Goal: Answer question/provide support: Share knowledge or assist other users

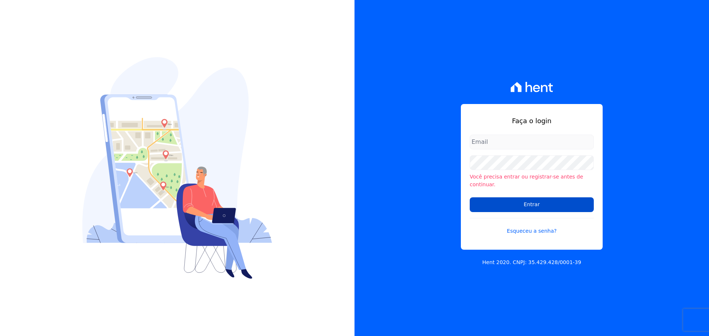
type input "[EMAIL_ADDRESS][DOMAIN_NAME]"
click at [512, 201] on input "Entrar" at bounding box center [532, 205] width 124 height 15
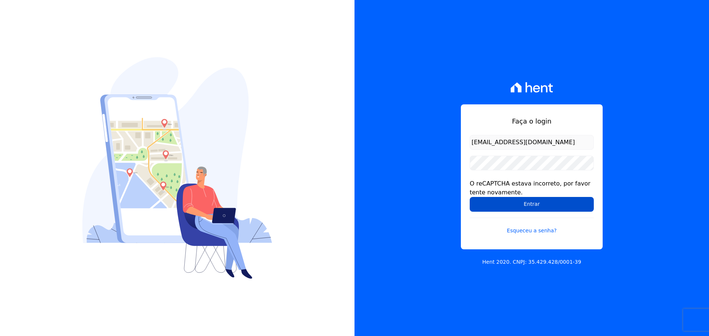
click at [526, 205] on input "Entrar" at bounding box center [532, 204] width 124 height 15
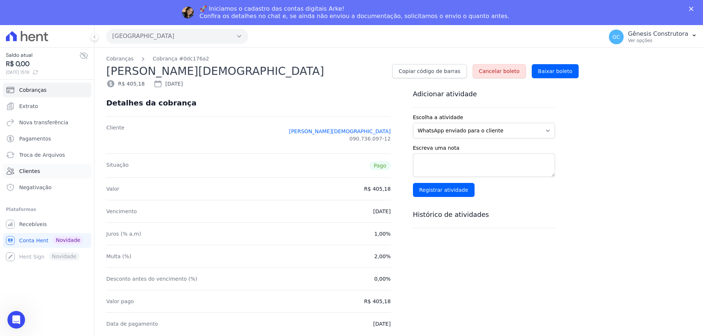
click at [31, 170] on span "Clientes" at bounding box center [29, 171] width 21 height 7
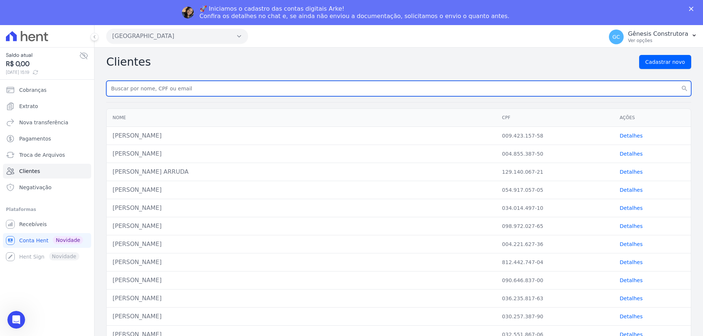
click at [147, 89] on input "text" at bounding box center [398, 89] width 585 height 16
paste input "Ana Paula Ribeiro Lima"
type input "Ana Paula Ribeiro Lima"
click at [678, 81] on button "search" at bounding box center [684, 89] width 13 height 16
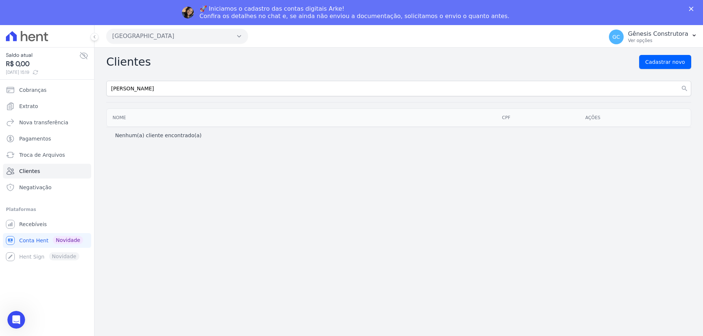
click at [184, 37] on button "[GEOGRAPHIC_DATA]" at bounding box center [177, 36] width 142 height 15
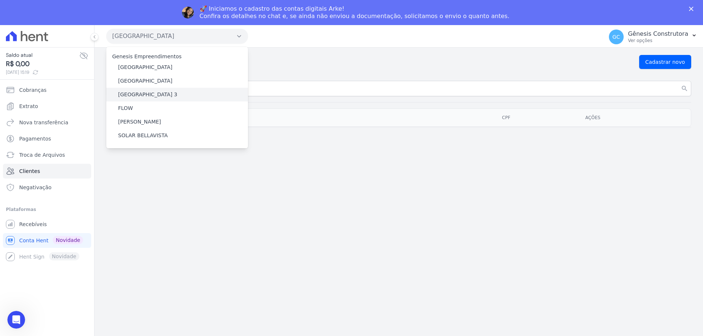
click at [171, 91] on div "[GEOGRAPHIC_DATA] 3" at bounding box center [177, 95] width 142 height 14
click at [170, 94] on div "[GEOGRAPHIC_DATA] 3" at bounding box center [177, 95] width 142 height 14
click at [139, 95] on label "[GEOGRAPHIC_DATA] 3" at bounding box center [147, 95] width 59 height 8
click at [0, 0] on input "[GEOGRAPHIC_DATA] 3" at bounding box center [0, 0] width 0 height 0
click at [139, 95] on label "[GEOGRAPHIC_DATA] 3" at bounding box center [147, 95] width 59 height 8
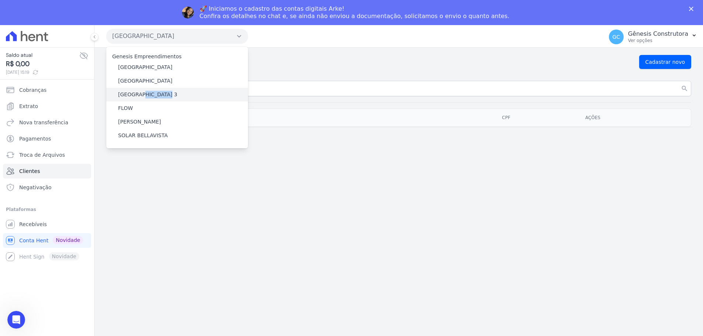
click at [0, 0] on input "[GEOGRAPHIC_DATA] 3" at bounding box center [0, 0] width 0 height 0
click at [139, 95] on label "[GEOGRAPHIC_DATA] 3" at bounding box center [147, 95] width 59 height 8
click at [0, 0] on input "[GEOGRAPHIC_DATA] 3" at bounding box center [0, 0] width 0 height 0
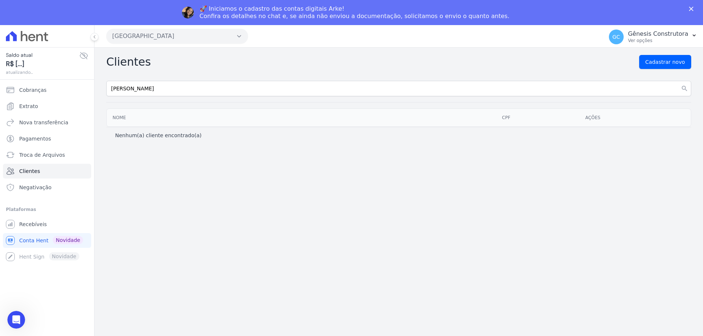
click at [178, 34] on button "[GEOGRAPHIC_DATA]" at bounding box center [177, 36] width 142 height 15
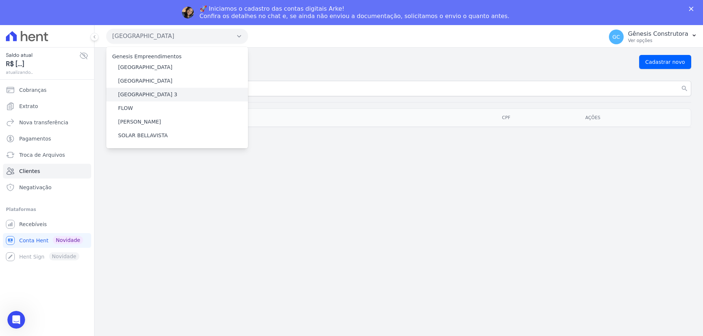
click at [151, 92] on label "[GEOGRAPHIC_DATA] 3" at bounding box center [147, 95] width 59 height 8
click at [0, 0] on input "[GEOGRAPHIC_DATA] 3" at bounding box center [0, 0] width 0 height 0
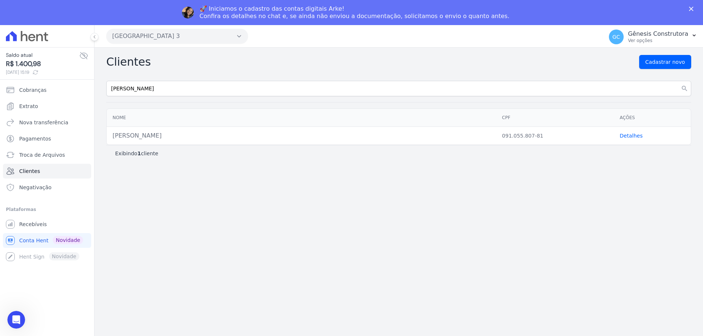
click at [634, 136] on link "Detalhes" at bounding box center [631, 136] width 23 height 6
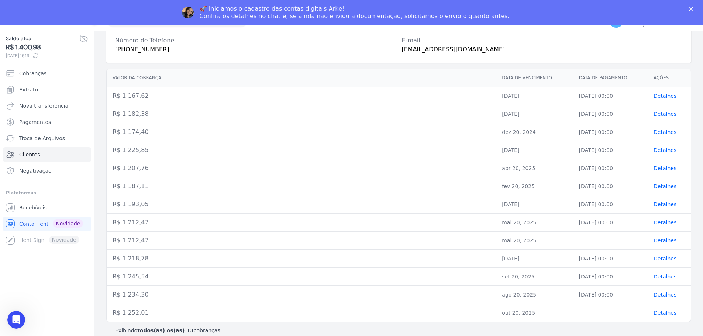
scroll to position [25, 0]
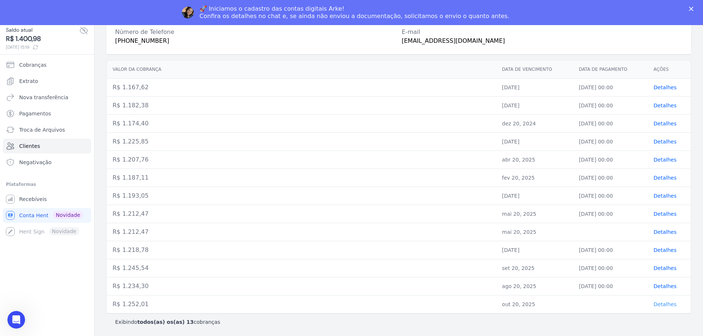
click at [662, 302] on span "Detalhes" at bounding box center [665, 305] width 23 height 6
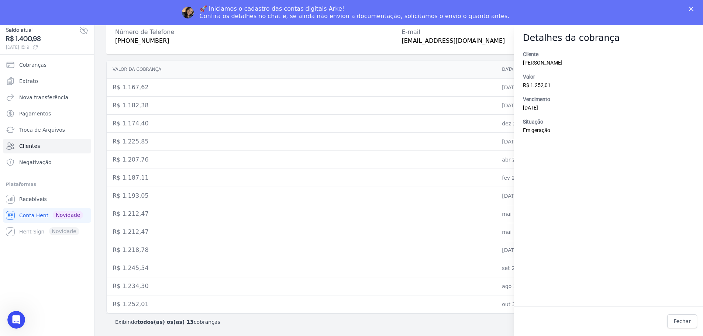
click at [359, 178] on td "R$ 1.187,11" at bounding box center [302, 178] width 390 height 18
click at [685, 320] on span "Fechar" at bounding box center [682, 321] width 17 height 7
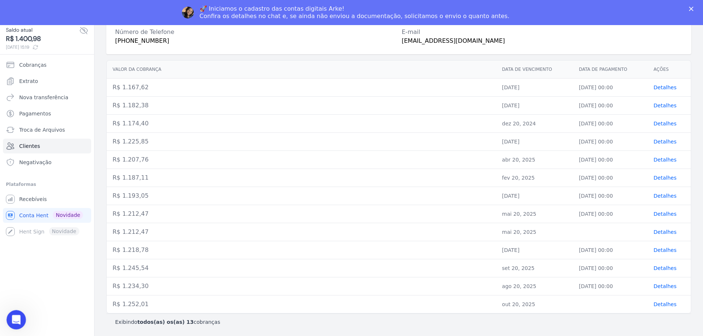
click at [21, 312] on div "Abrir mensagem da Intercom" at bounding box center [15, 319] width 24 height 24
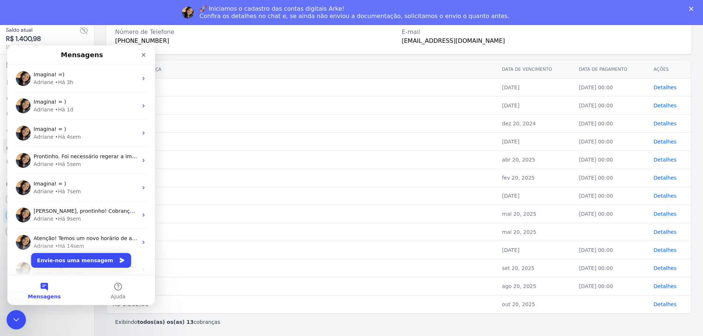
scroll to position [0, 0]
click at [527, 301] on td "out 20, 2025" at bounding box center [534, 305] width 77 height 18
click at [142, 54] on icon "Fechar" at bounding box center [144, 55] width 4 height 4
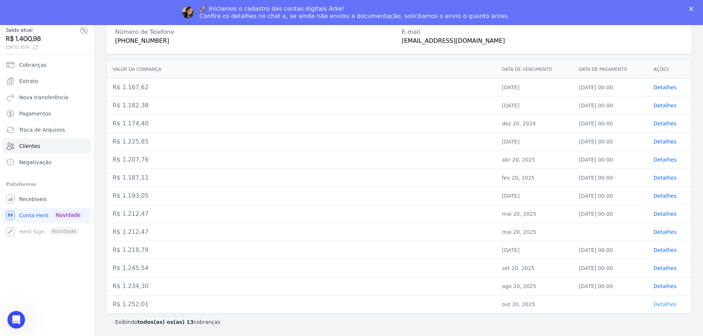
click at [655, 303] on span "Detalhes" at bounding box center [665, 305] width 23 height 6
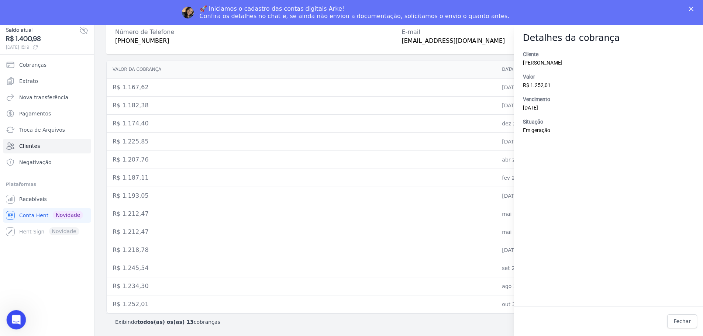
click at [16, 318] on icon "Abrir mensagem da Intercom" at bounding box center [15, 319] width 5 height 6
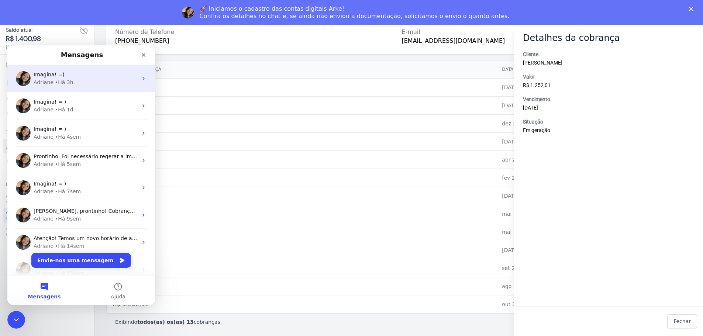
click at [65, 78] on div "Imagina! =)" at bounding box center [86, 75] width 104 height 8
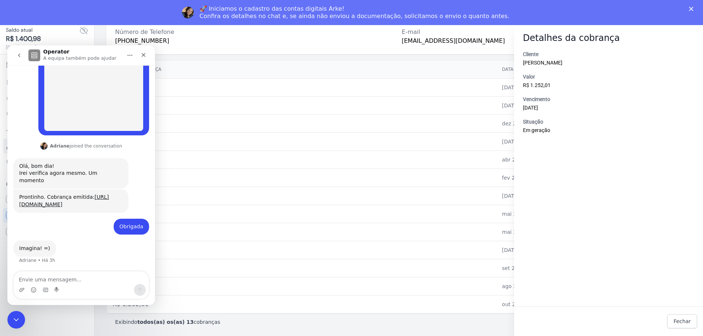
scroll to position [335, 0]
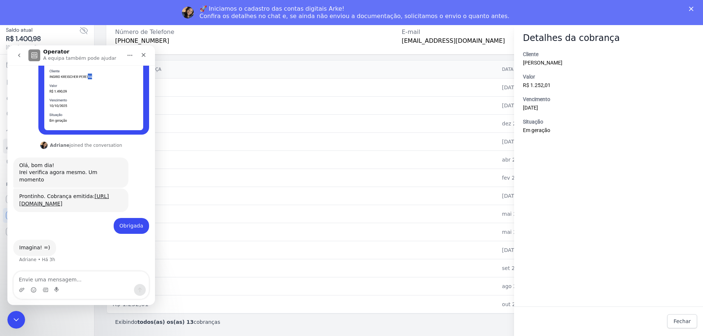
click at [72, 284] on textarea "Envie uma mensagem..." at bounding box center [81, 278] width 135 height 13
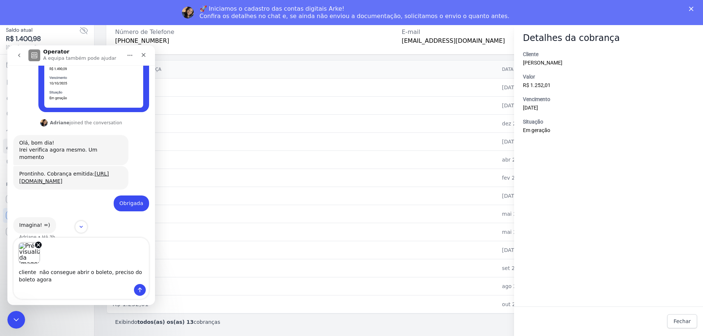
scroll to position [368, 0]
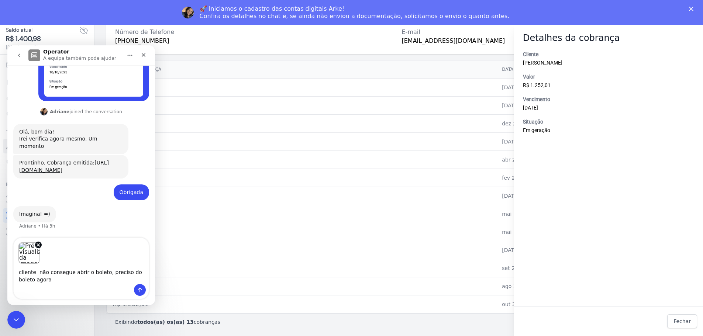
type textarea "cliente não consegue abrir o boleto, preciso do boleto agora"
click at [138, 290] on icon "Enviar mensagem…" at bounding box center [140, 290] width 4 height 5
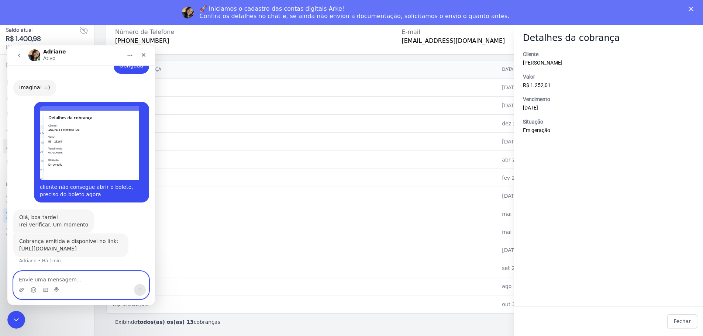
scroll to position [503, 0]
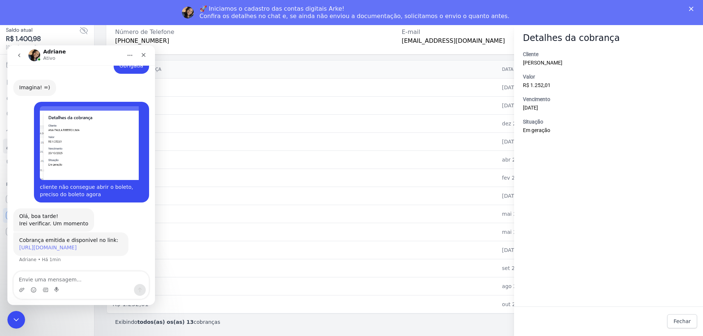
click at [56, 245] on link "[URL][DOMAIN_NAME]" at bounding box center [48, 248] width 58 height 6
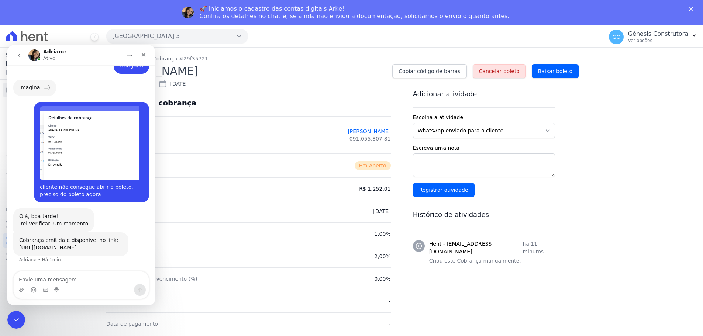
scroll to position [503, 0]
click at [78, 280] on textarea "Envie uma mensagem..." at bounding box center [81, 278] width 135 height 13
type textarea "o"
type textarea "b"
type textarea "Obrigada."
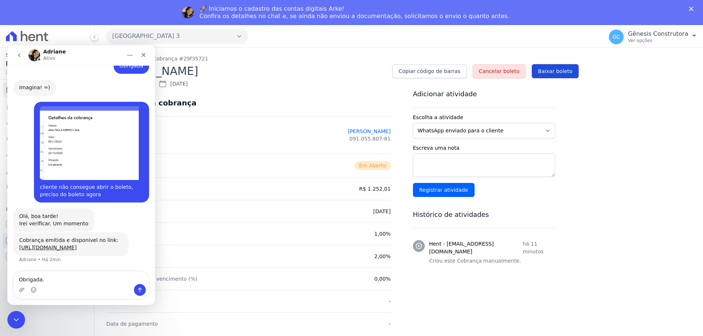
click at [565, 69] on span "Baixar boleto" at bounding box center [555, 71] width 34 height 7
